Goal: Task Accomplishment & Management: Manage account settings

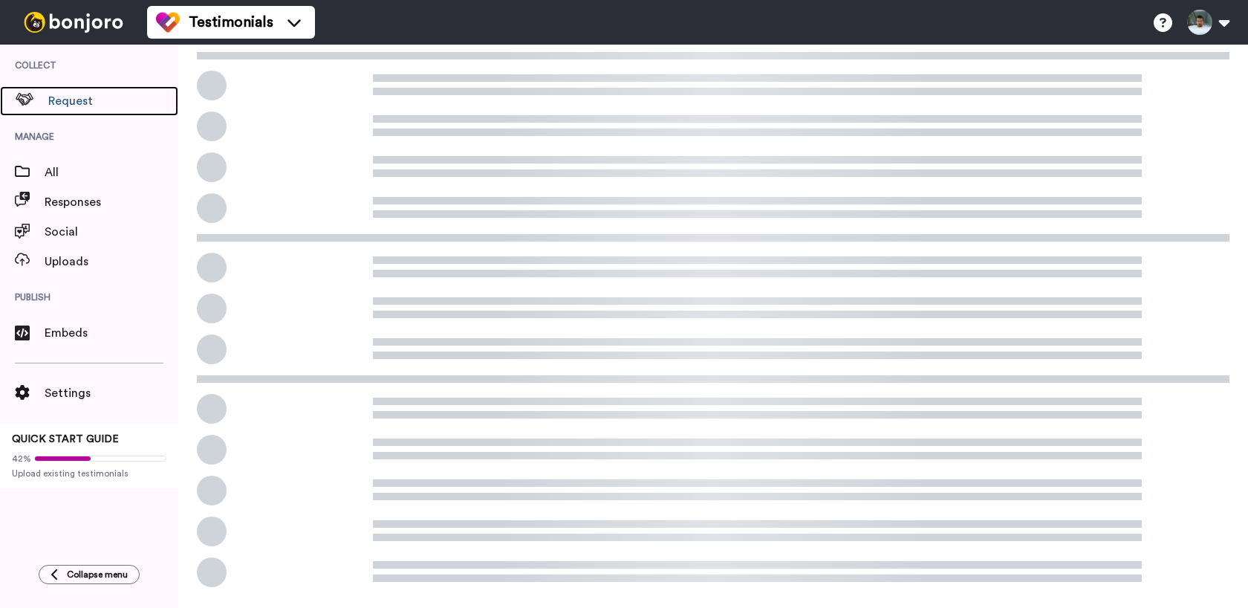
click at [97, 100] on span "Request" at bounding box center [113, 101] width 130 height 18
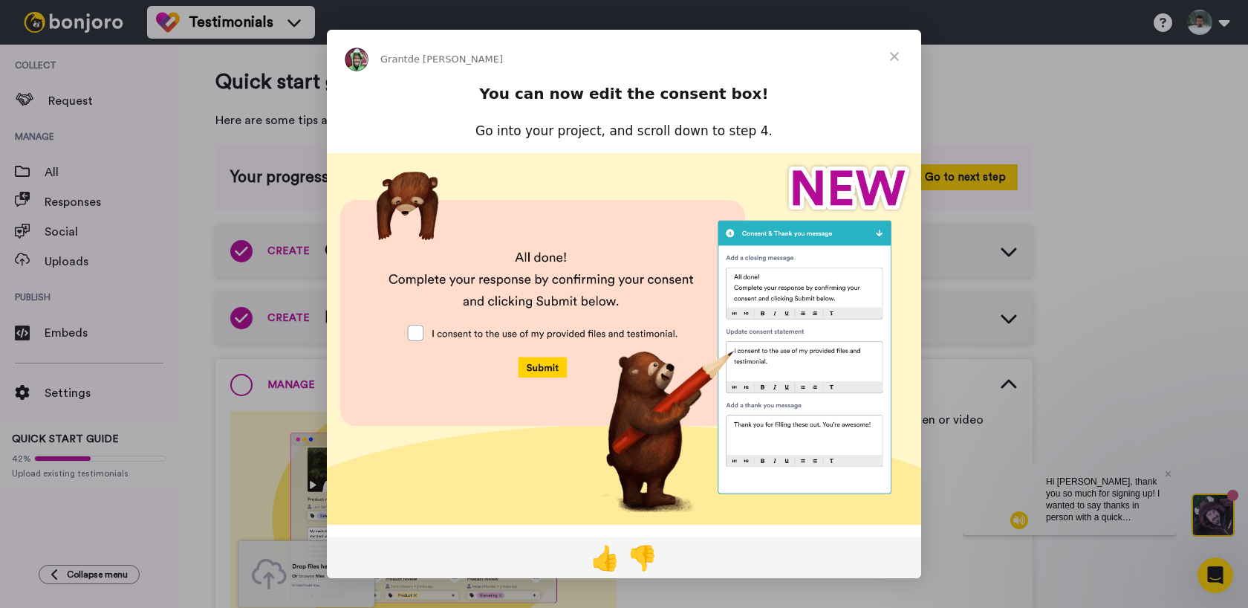
click at [896, 56] on span "Fermer" at bounding box center [894, 56] width 53 height 53
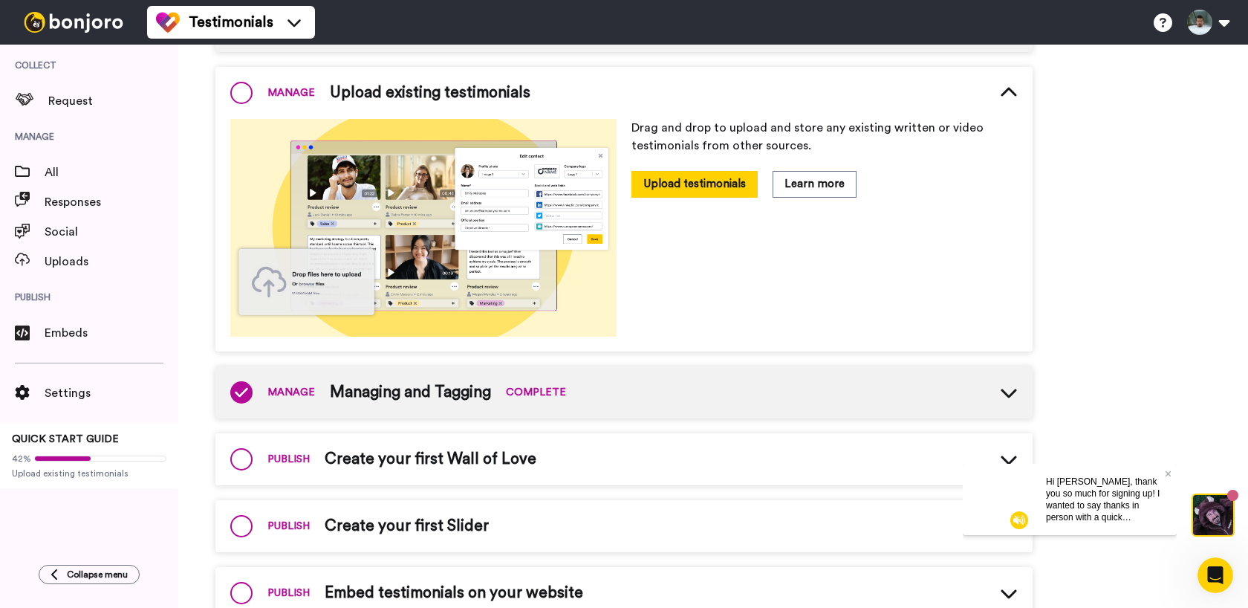
scroll to position [340, 0]
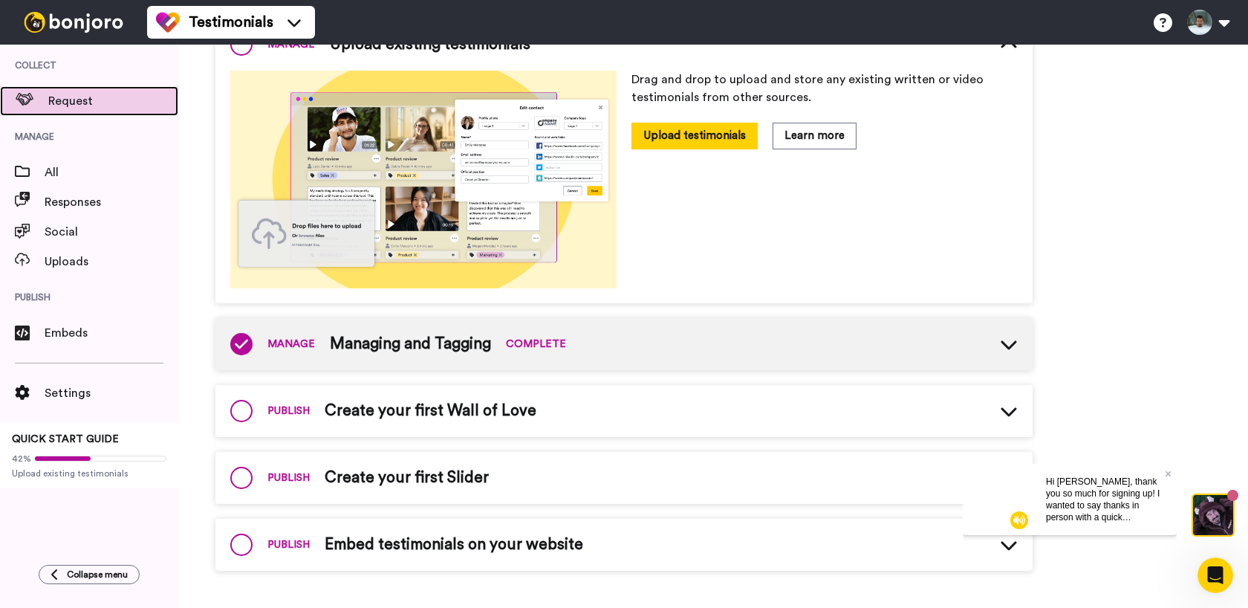
click at [100, 101] on span "Request" at bounding box center [113, 101] width 130 height 18
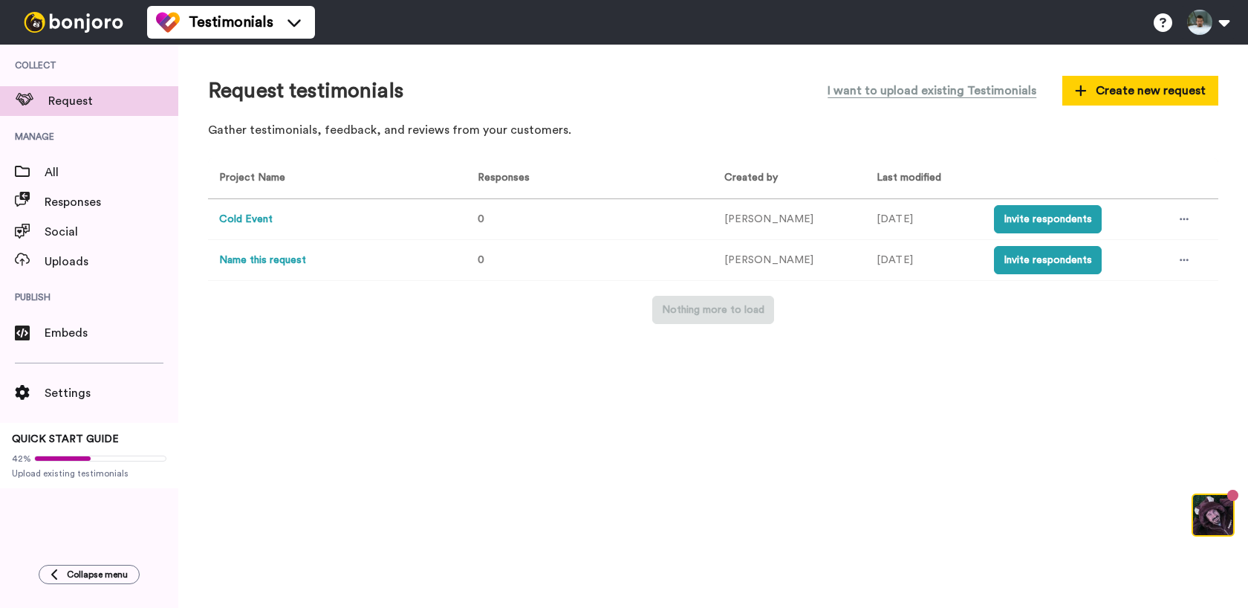
click at [253, 221] on button "Cold Event" at bounding box center [245, 220] width 53 height 16
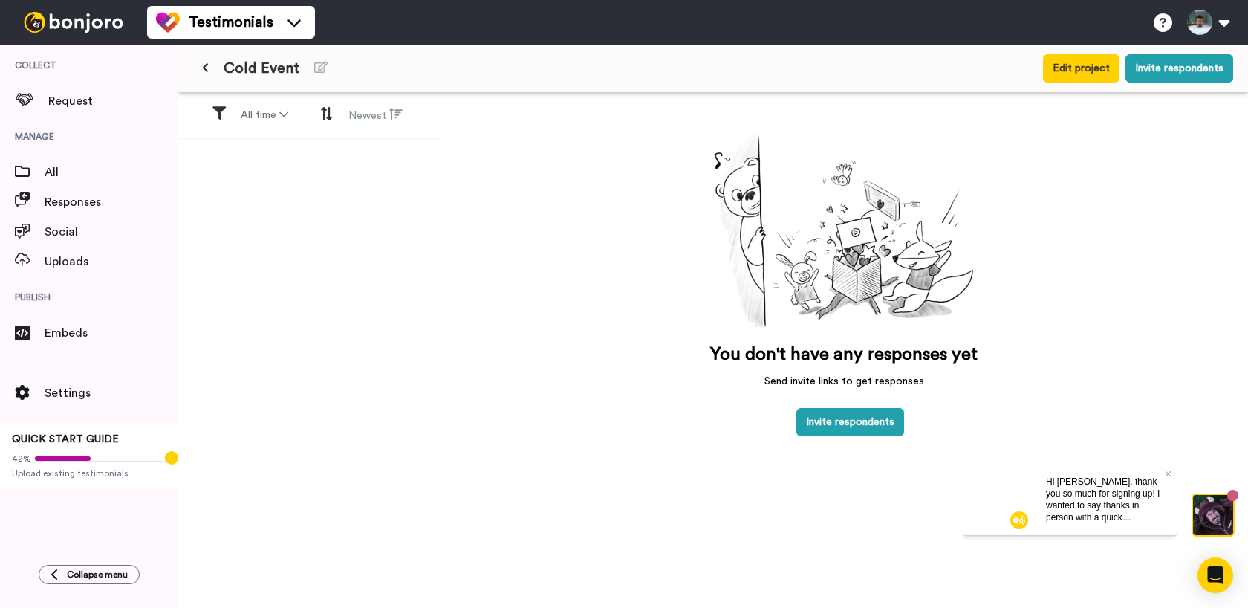
click at [205, 66] on icon at bounding box center [205, 67] width 7 height 10
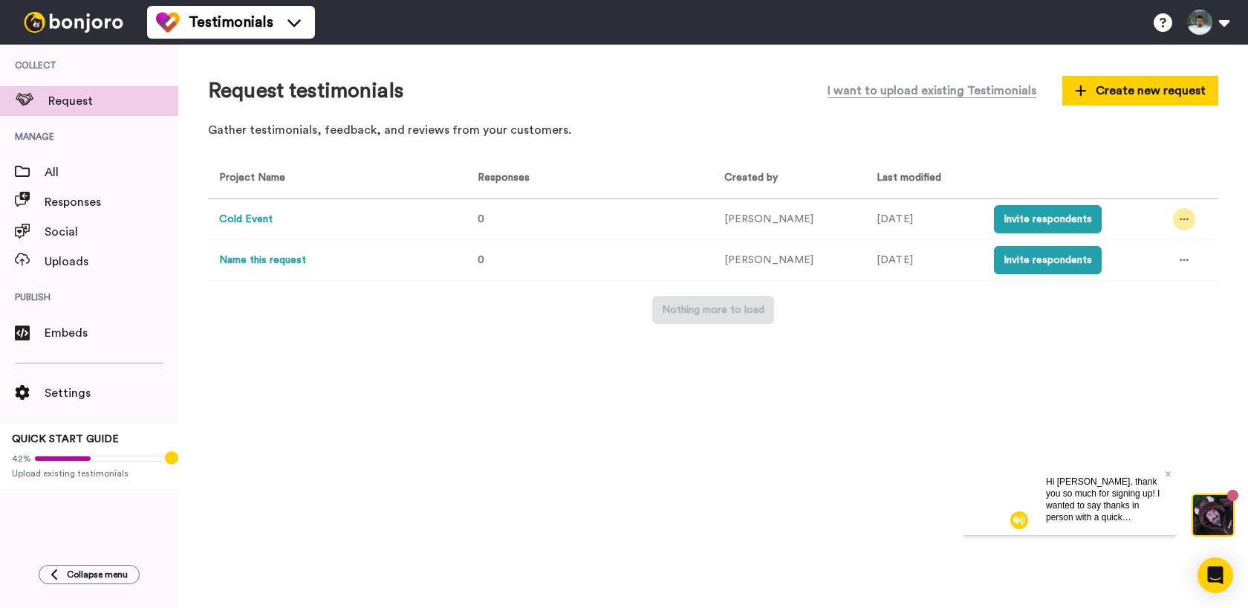
click at [1178, 215] on div at bounding box center [1184, 219] width 22 height 22
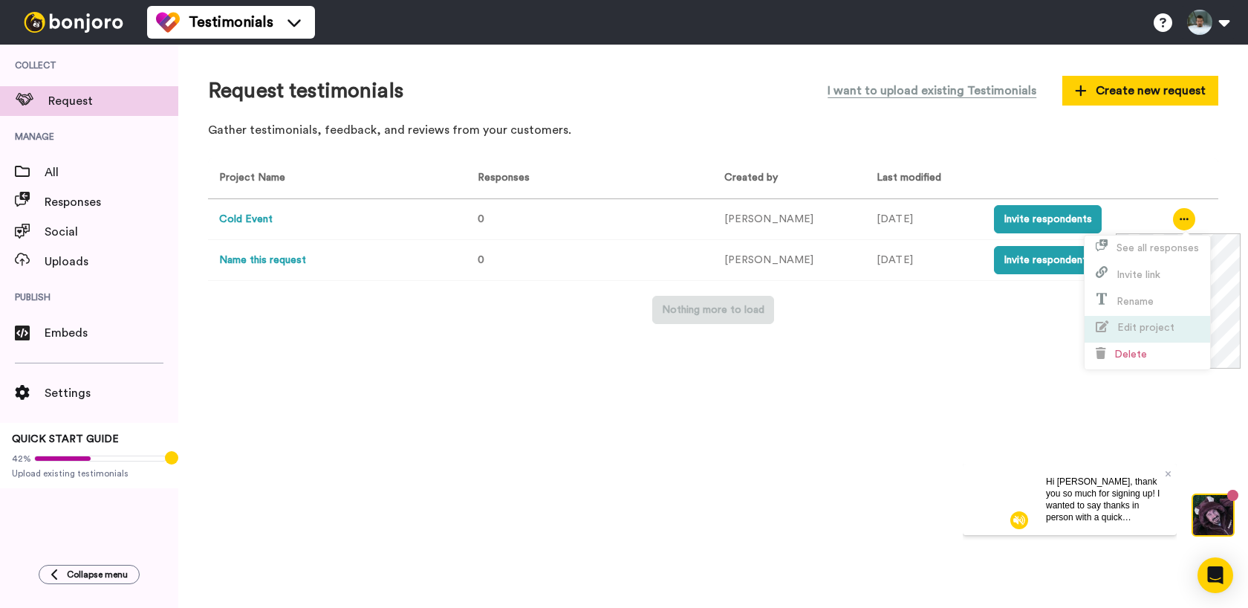
click at [1139, 325] on span "Edit project" at bounding box center [1145, 327] width 57 height 10
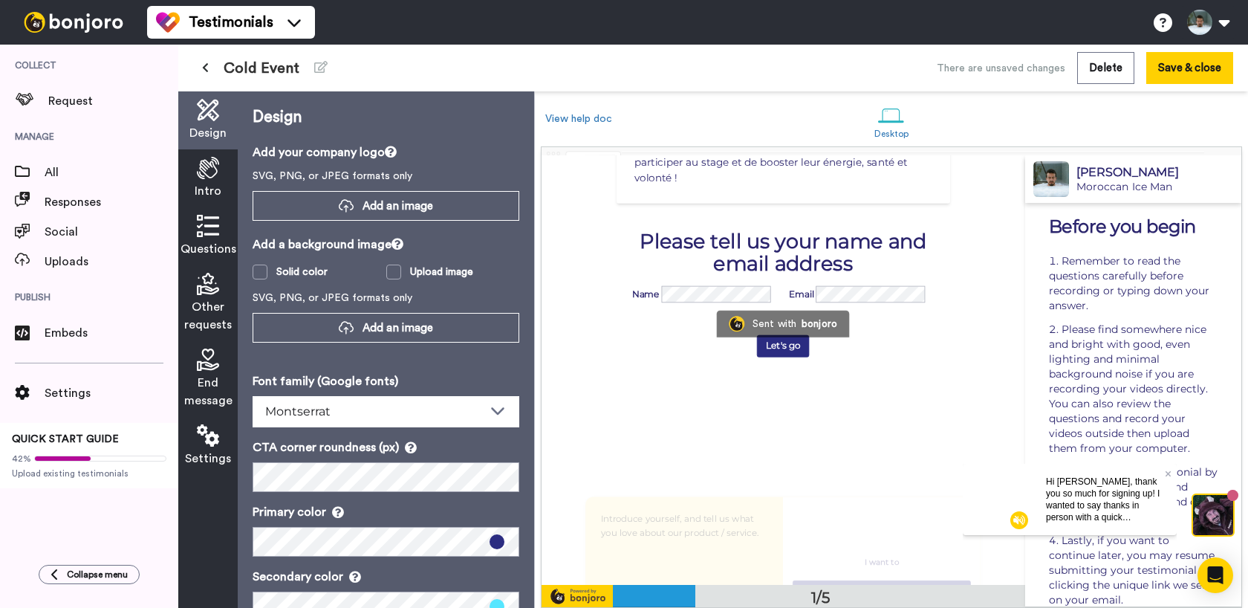
scroll to position [262, 0]
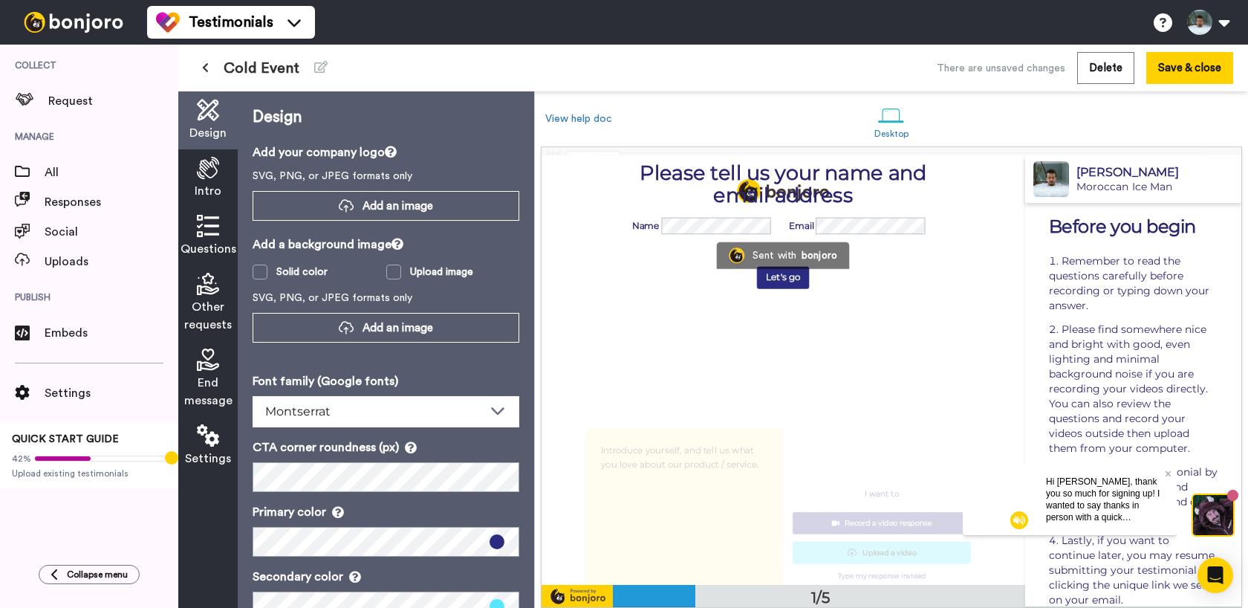
click at [193, 227] on div "Questions" at bounding box center [207, 236] width 59 height 58
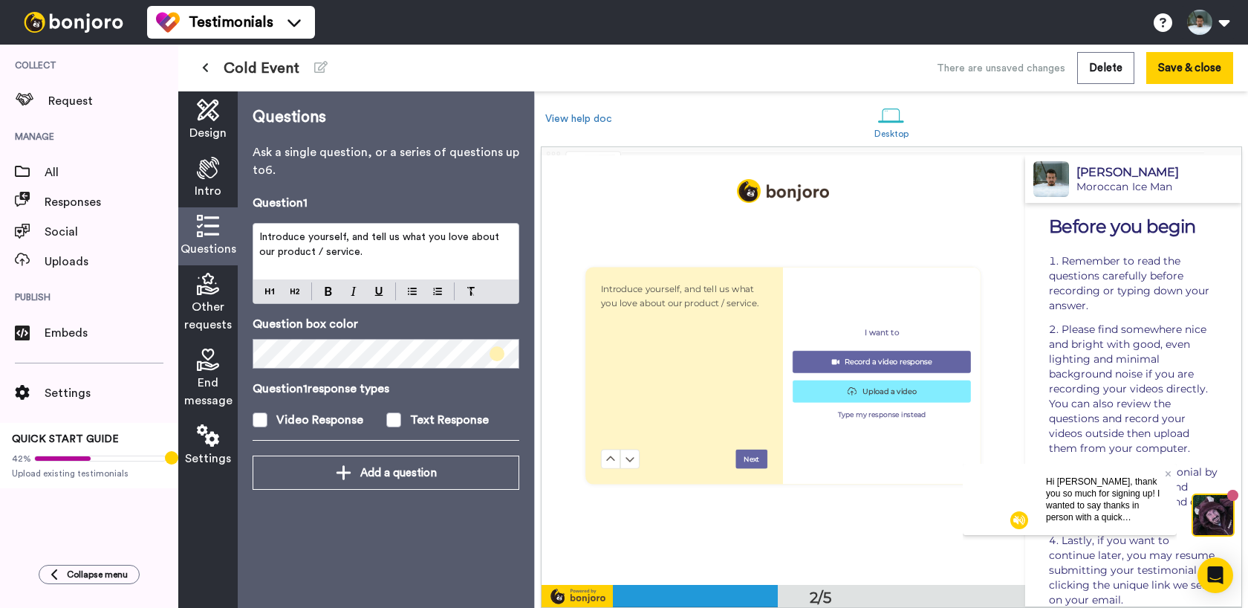
scroll to position [429, 0]
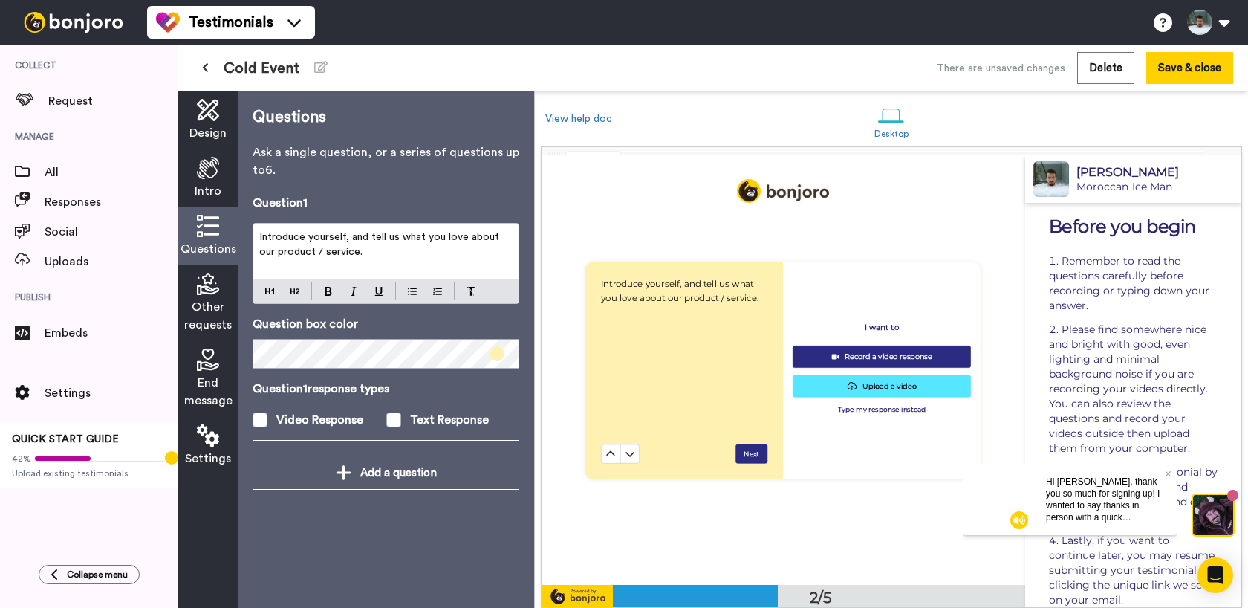
click at [212, 285] on icon at bounding box center [208, 284] width 22 height 22
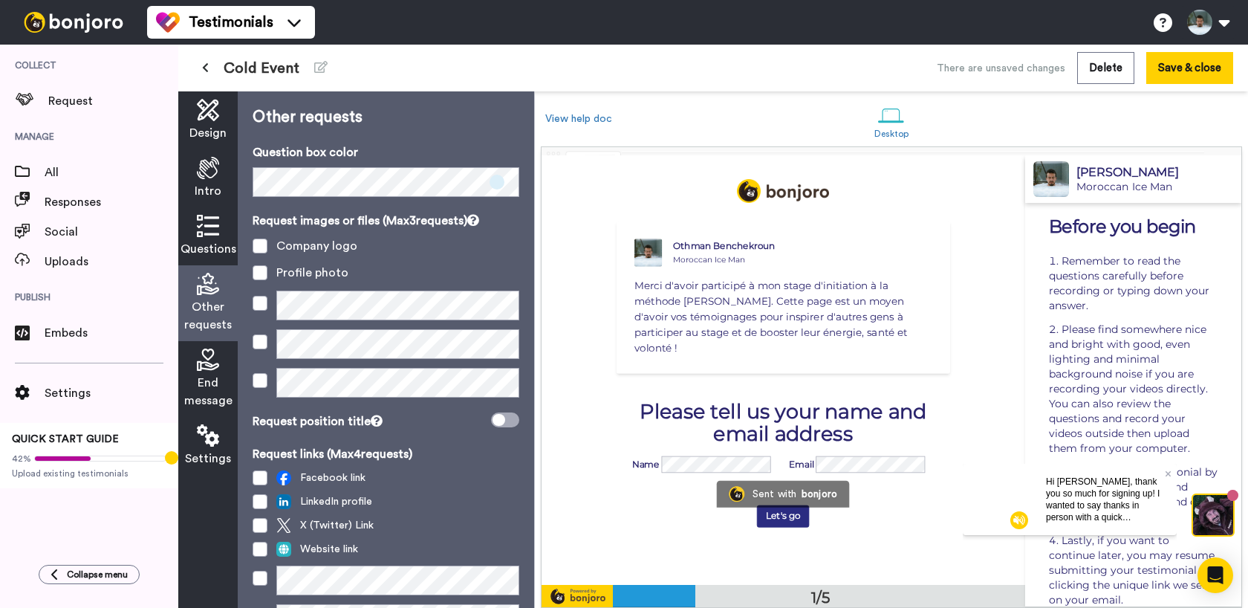
scroll to position [22, 0]
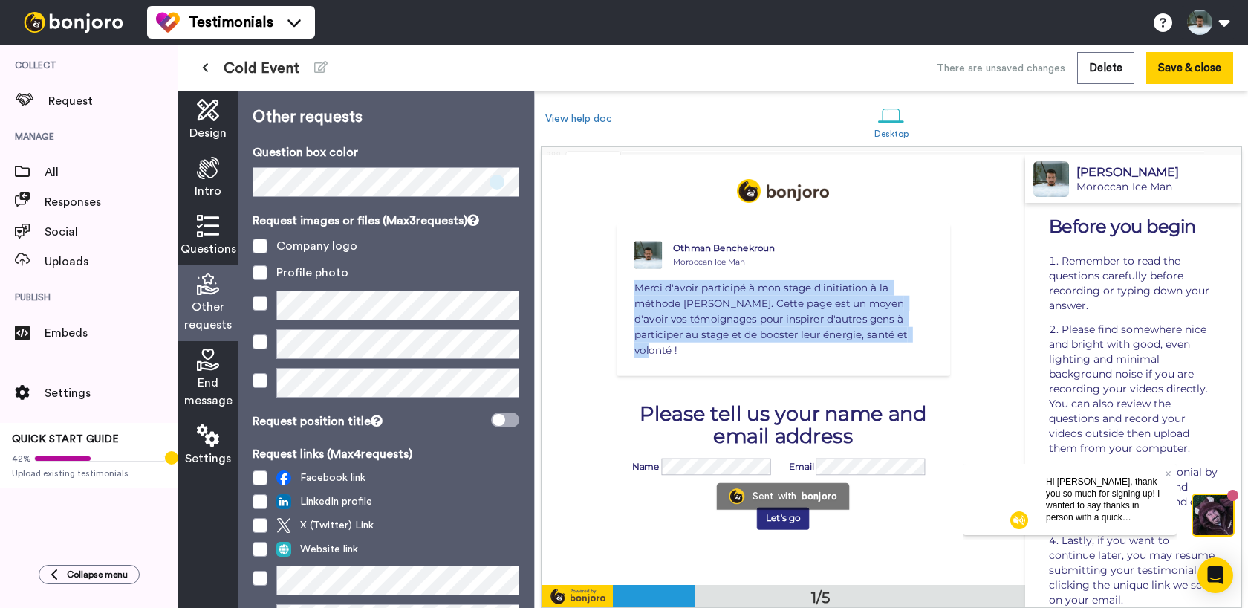
drag, startPoint x: 903, startPoint y: 333, endPoint x: 636, endPoint y: 287, distance: 270.7
click at [636, 287] on p "Merci d'avoir participé à mon stage d'initiation à la méthode Wim Hof. Cette pa…" at bounding box center [783, 319] width 298 height 78
copy span "Merci d'avoir participé à mon stage d'initiation à la méthode Wim Hof. Cette pa…"
click at [207, 239] on div "Questions" at bounding box center [207, 236] width 59 height 58
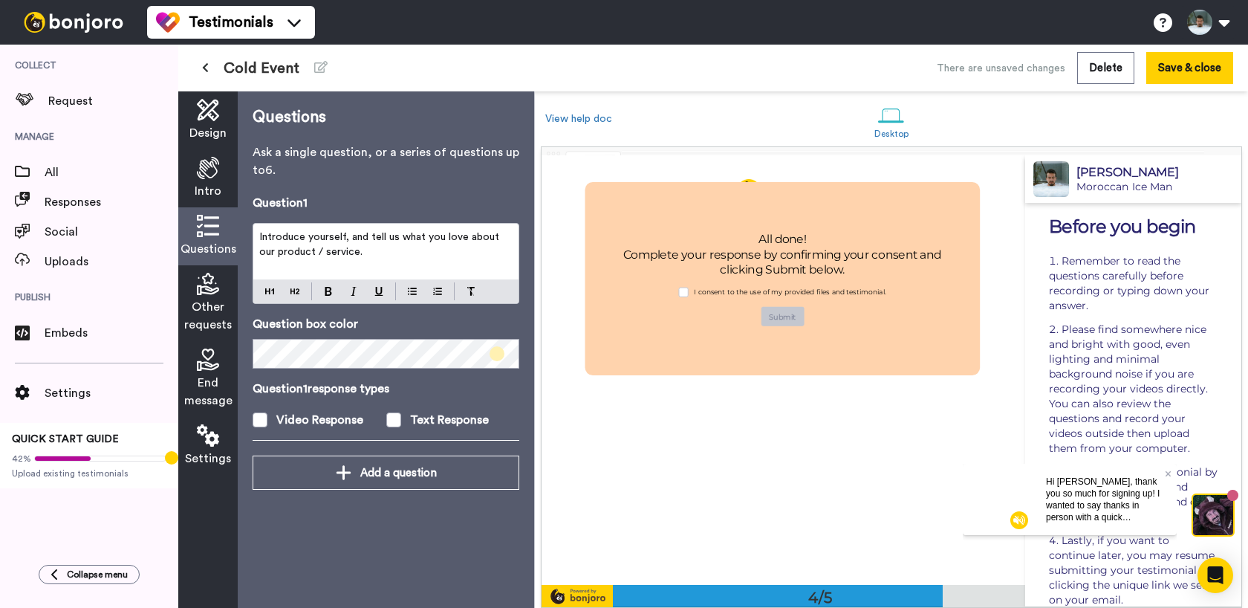
scroll to position [1714, 0]
